Goal: Task Accomplishment & Management: Manage account settings

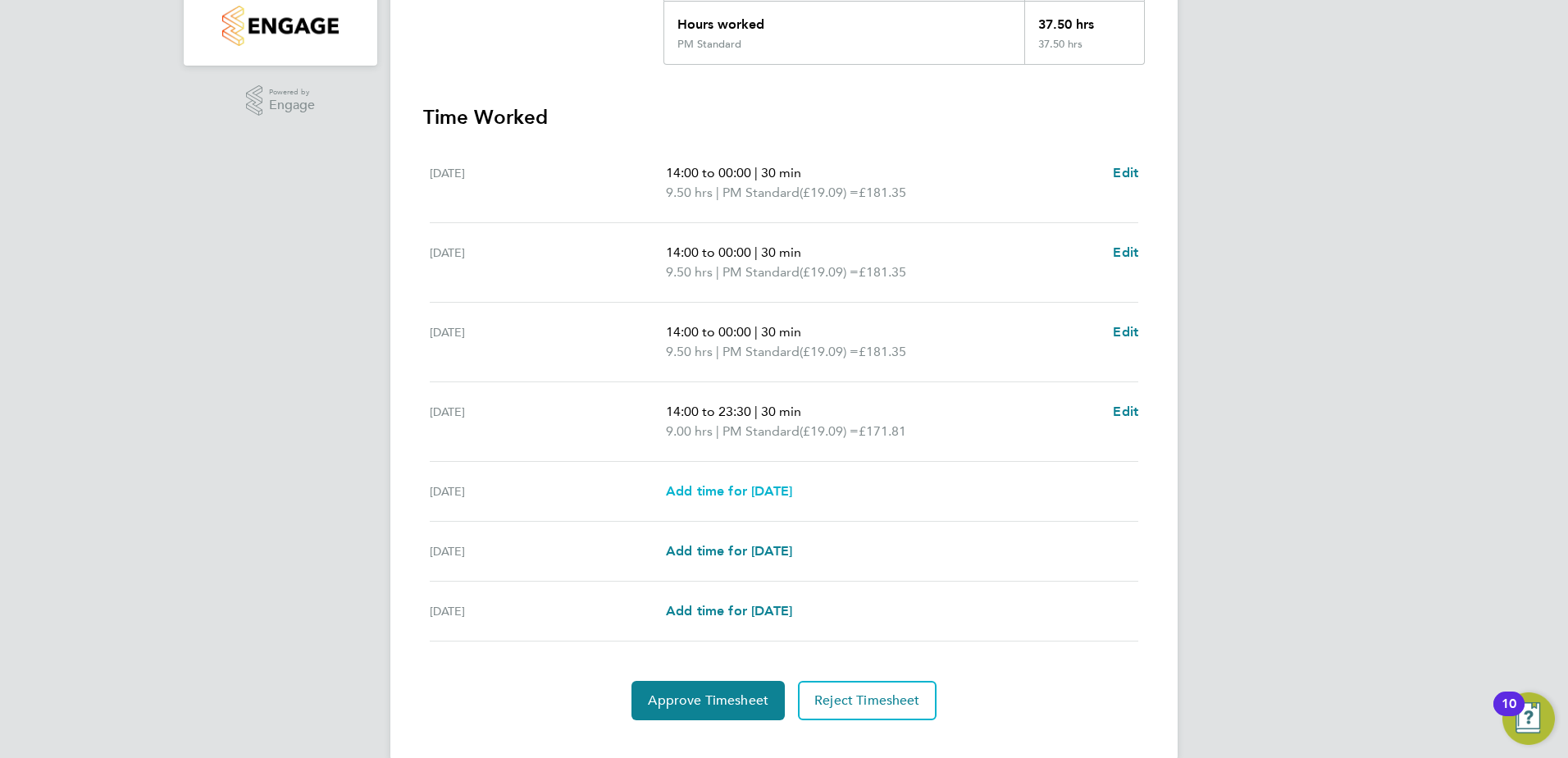
scroll to position [408, 0]
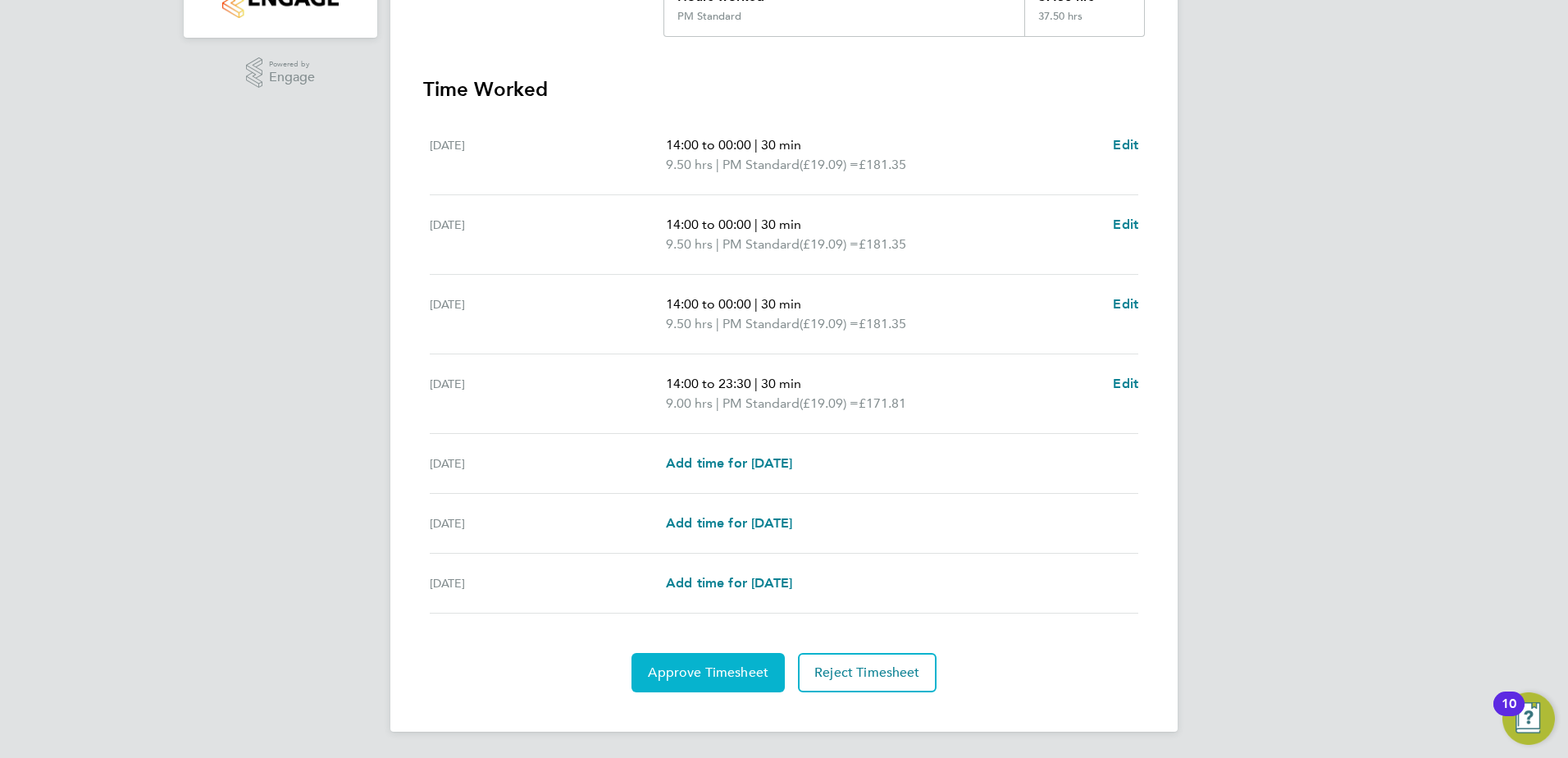
click at [692, 681] on button "Approve Timesheet" at bounding box center [707, 672] width 153 height 39
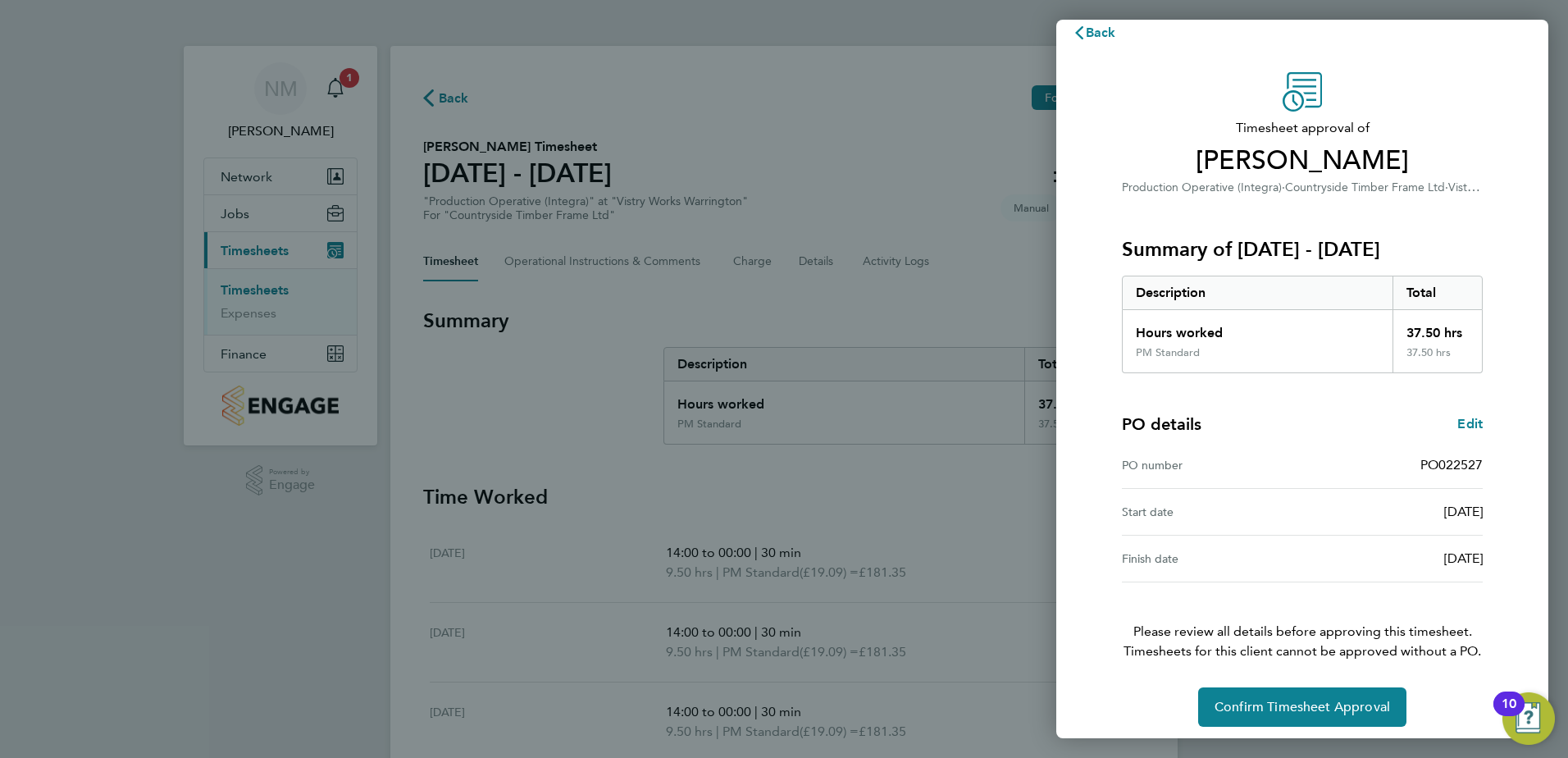
scroll to position [28, 0]
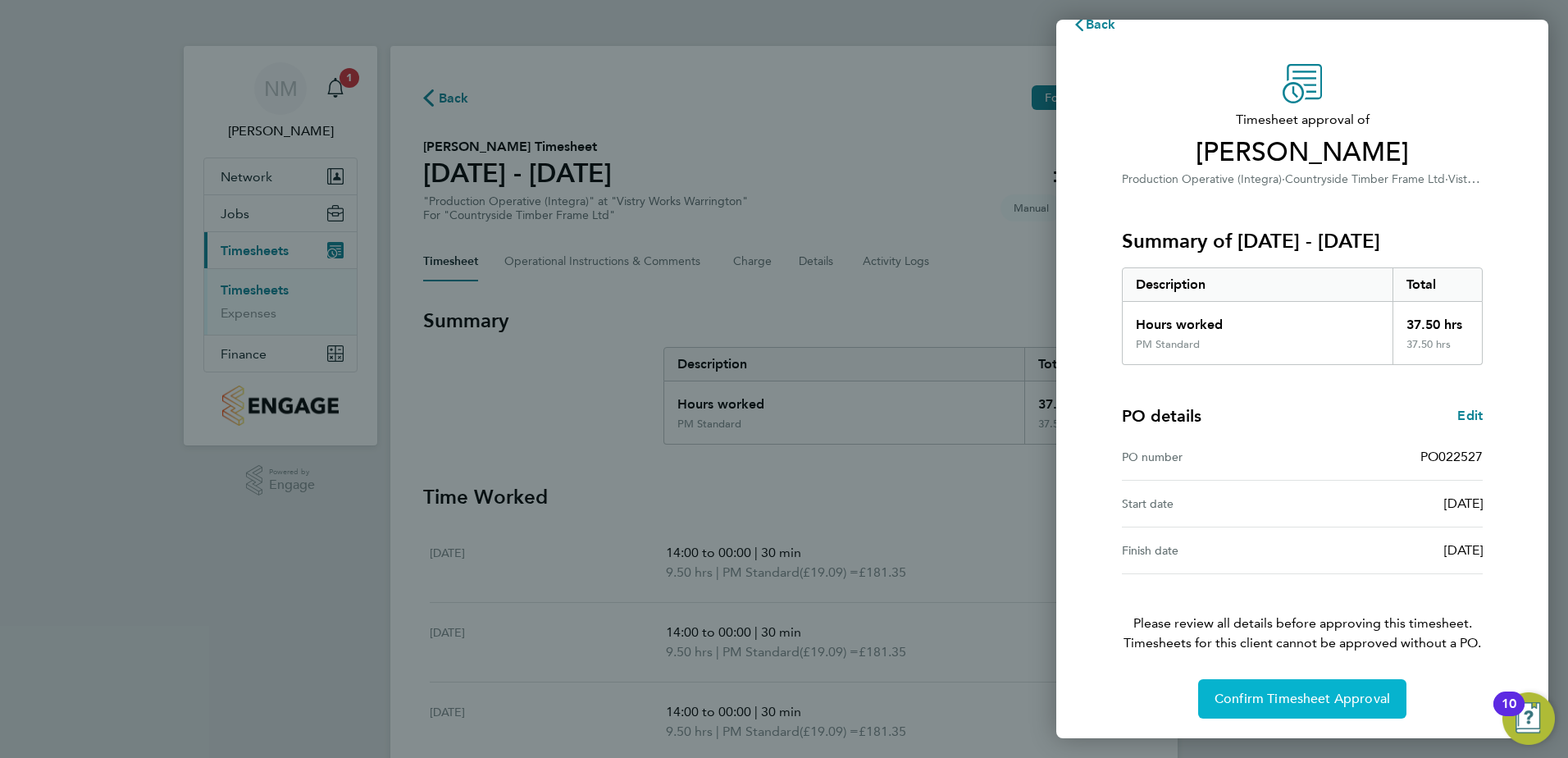
click at [1278, 683] on button "Confirm Timesheet Approval" at bounding box center [1301, 698] width 208 height 39
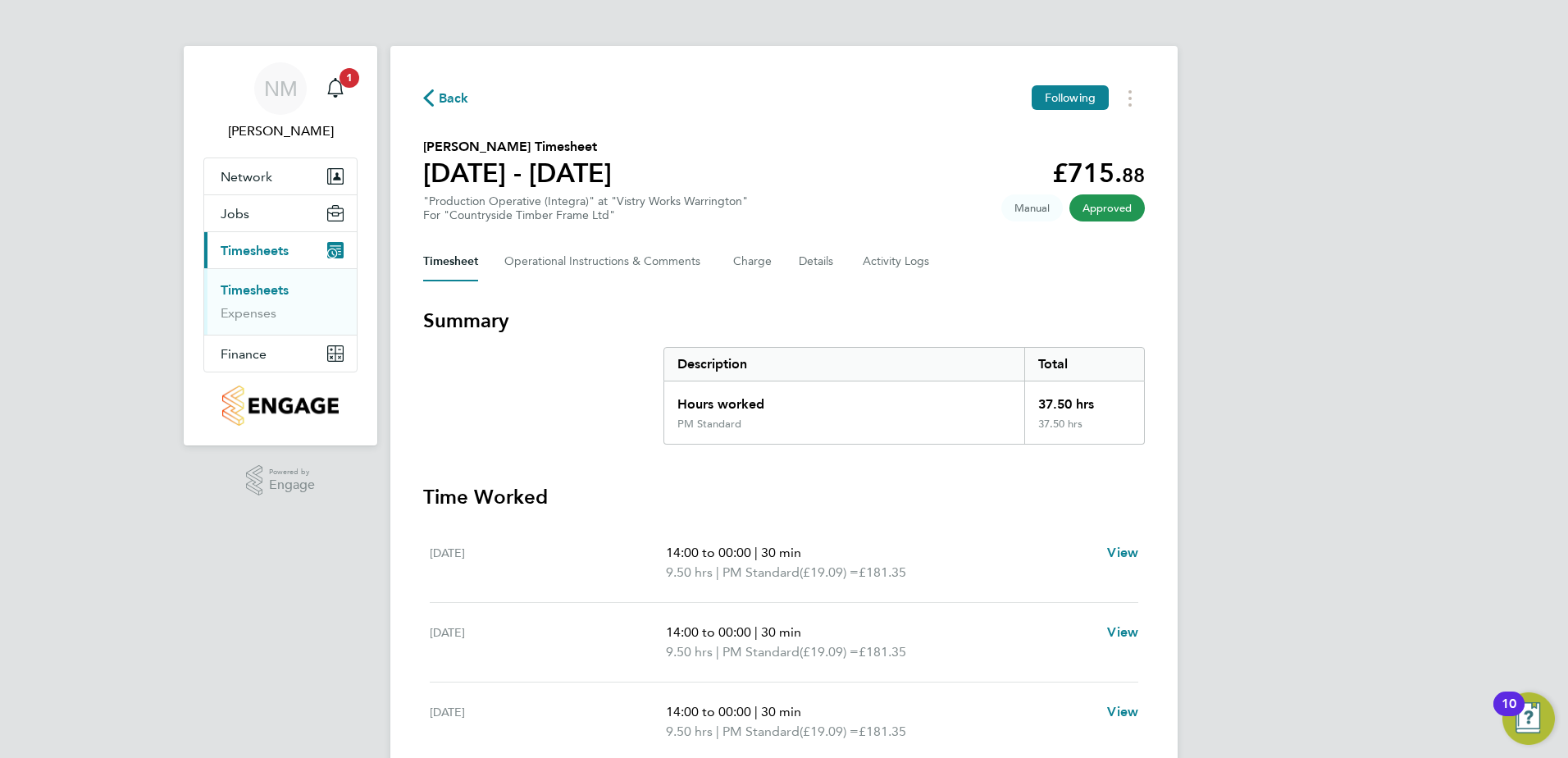
click at [438, 96] on span "Back" at bounding box center [445, 97] width 46 height 16
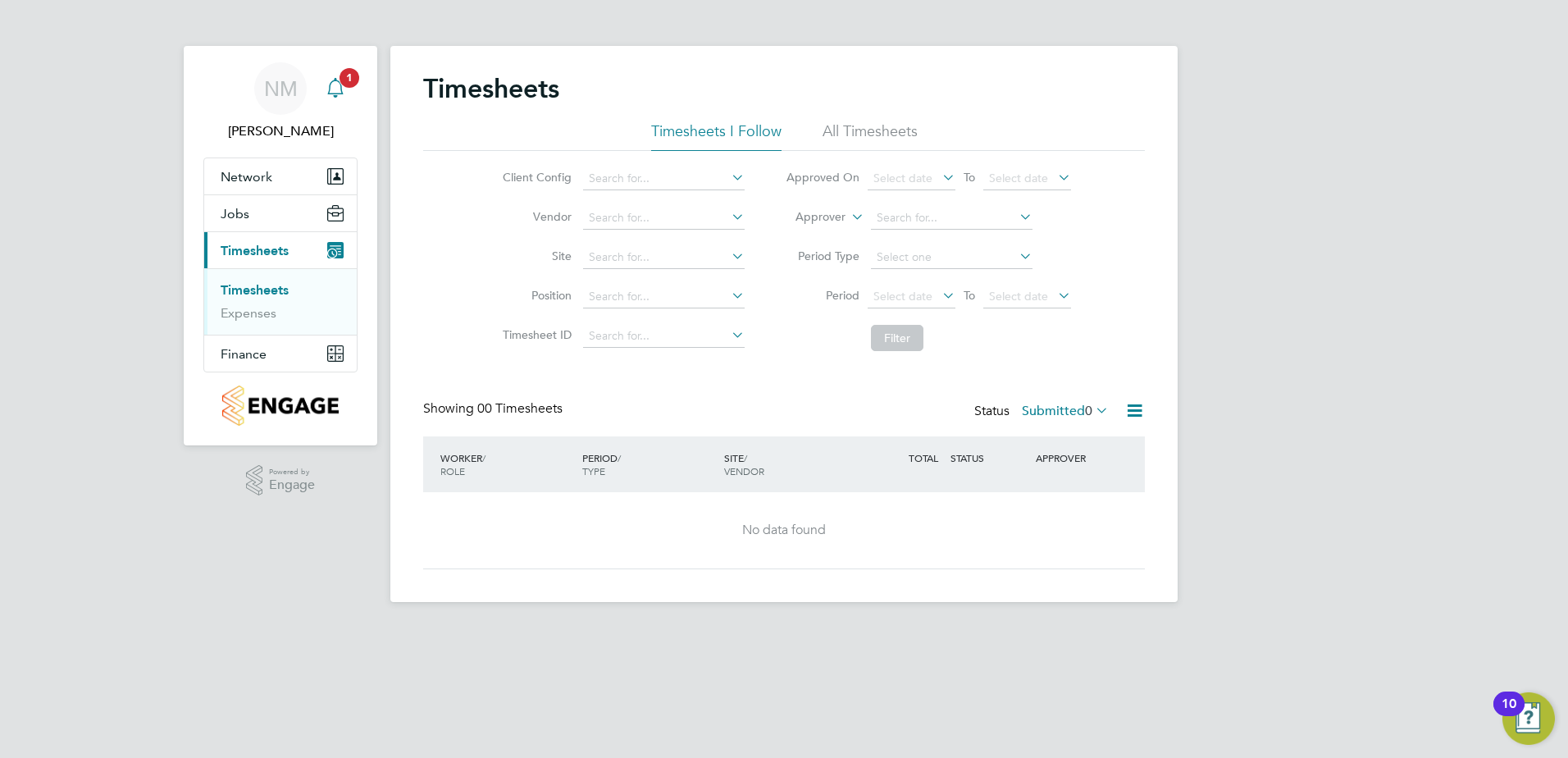
click at [341, 81] on span "1" at bounding box center [349, 77] width 20 height 20
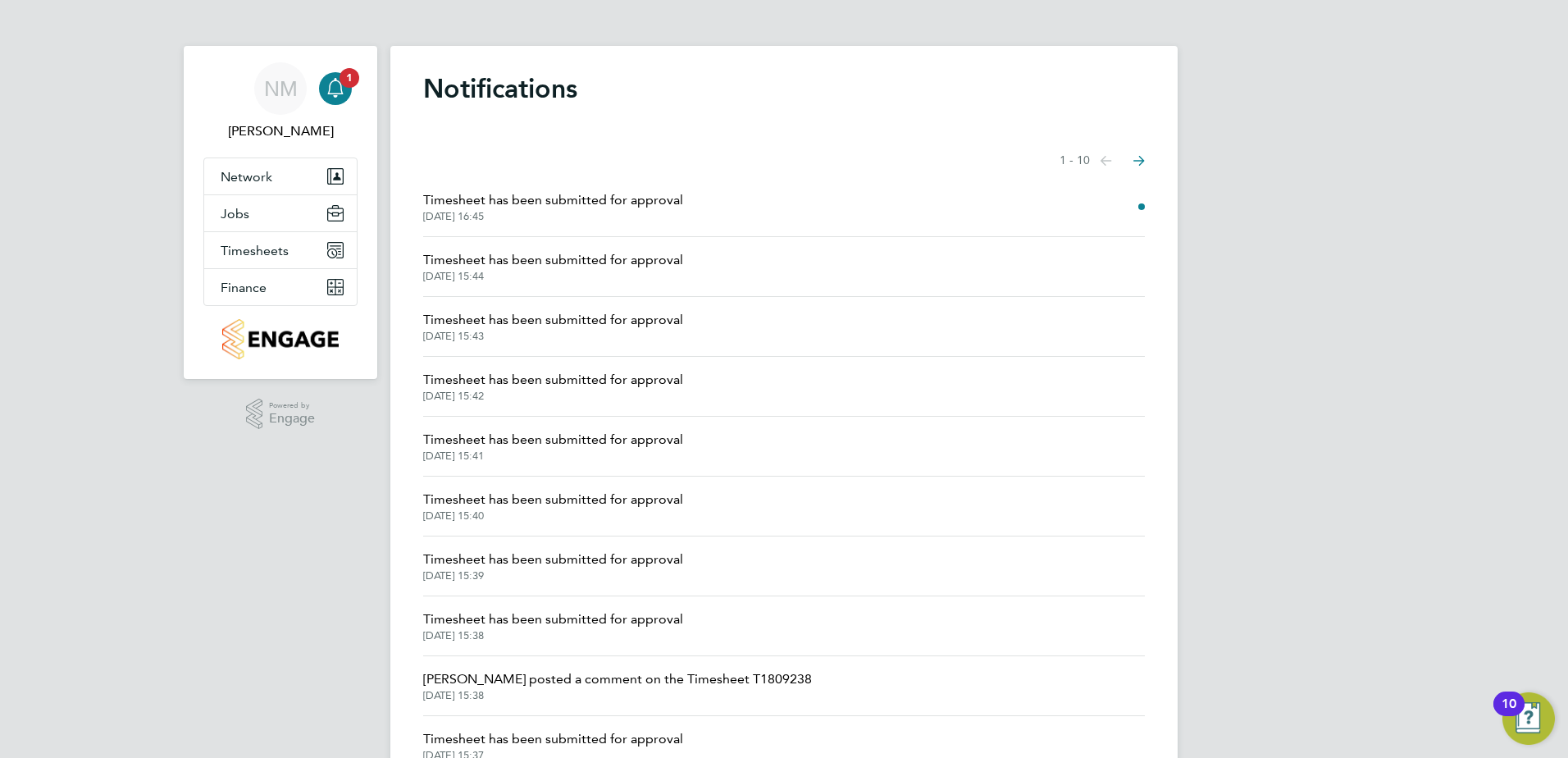
click at [637, 209] on span "Timesheet has been submitted for approval" at bounding box center [553, 200] width 259 height 20
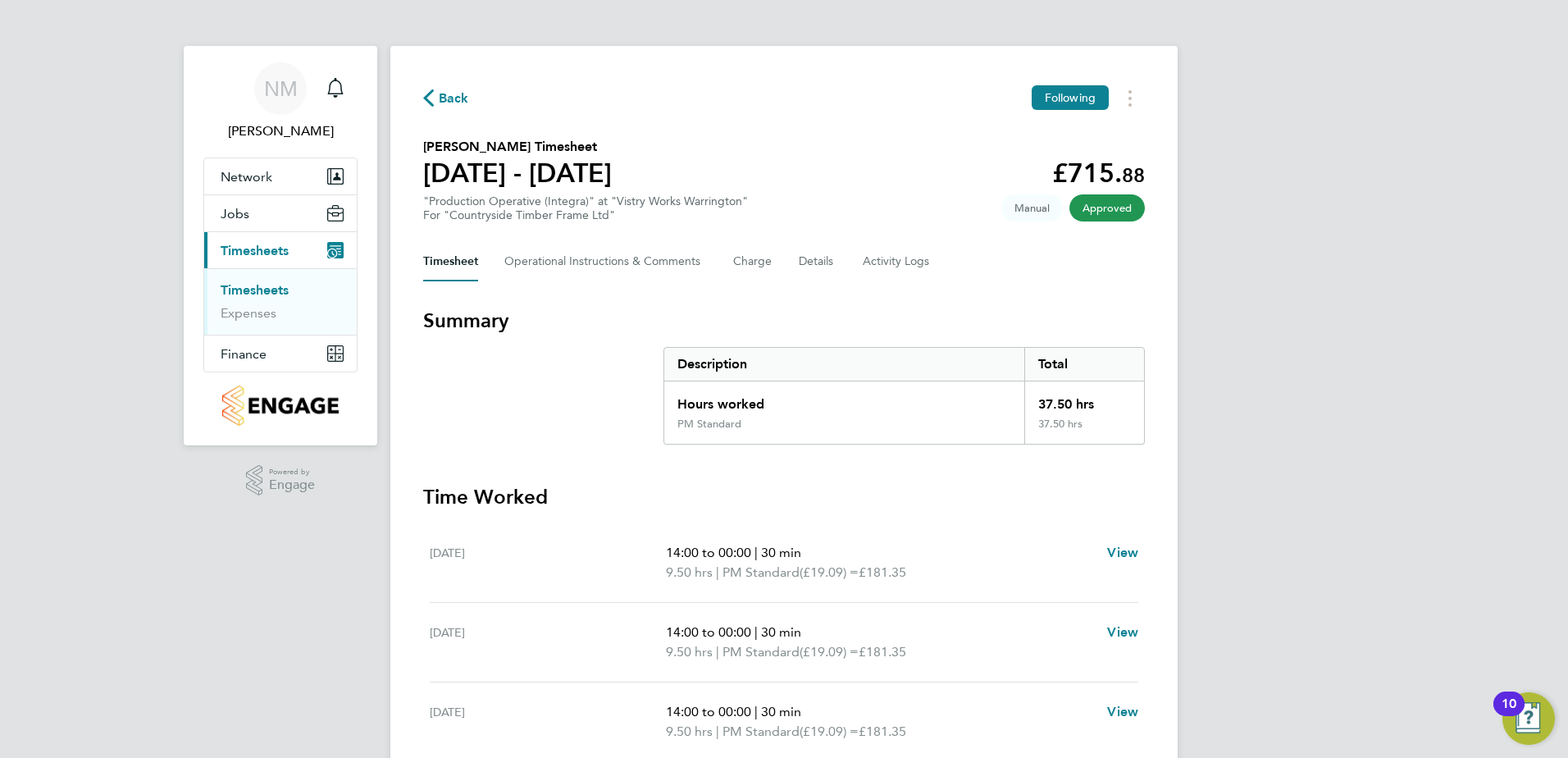
click at [453, 105] on span "Back" at bounding box center [454, 98] width 31 height 20
